Goal: Find contact information: Find contact information

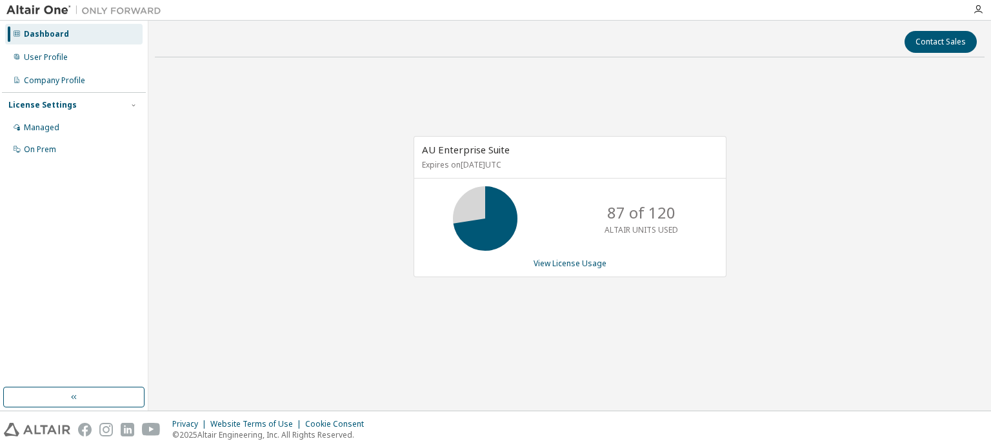
click at [605, 57] on div at bounding box center [569, 57] width 829 height 1
